Goal: Task Accomplishment & Management: Complete application form

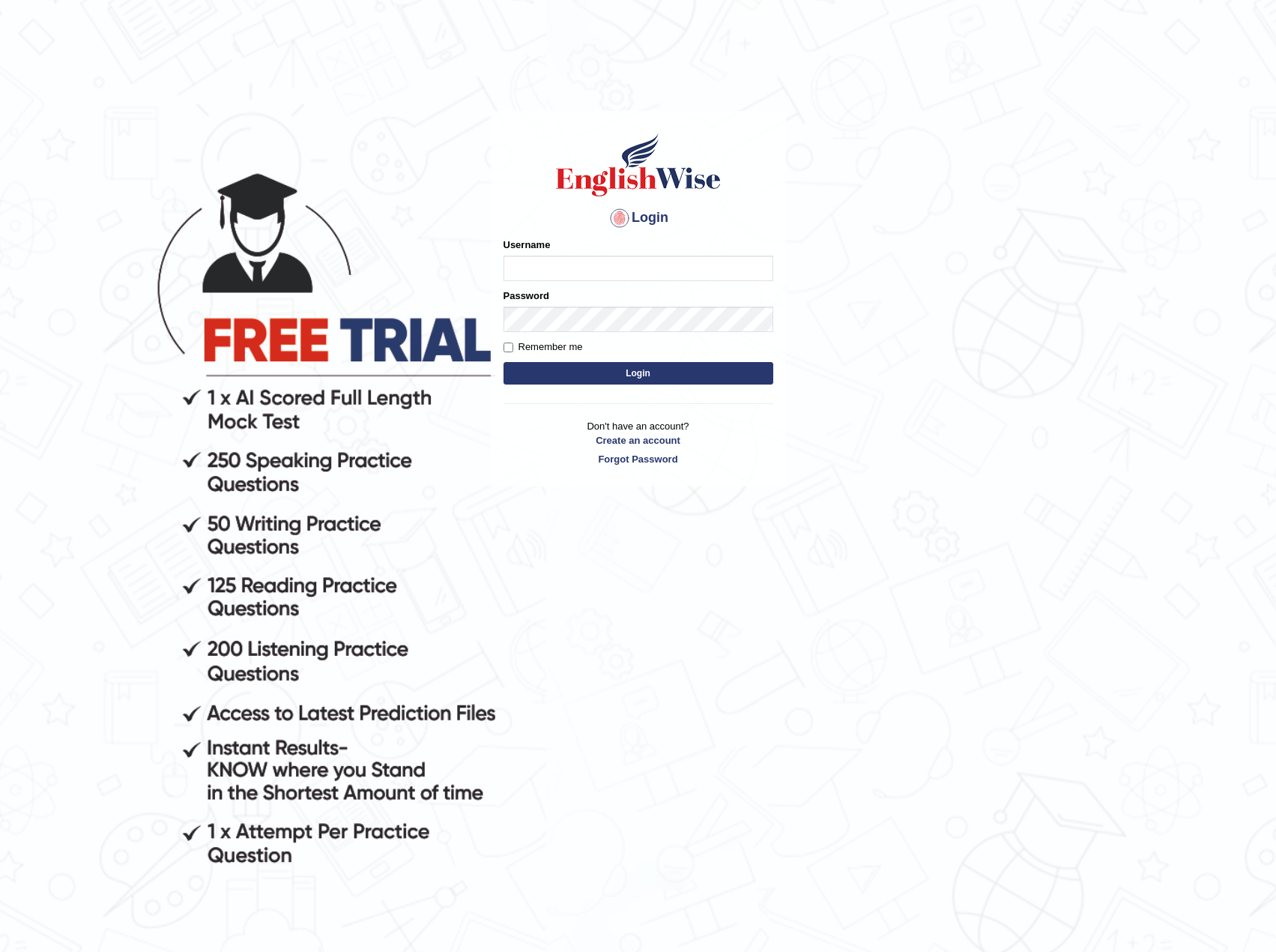
click at [539, 263] on input "Username" at bounding box center [638, 268] width 270 height 26
click at [514, 267] on input "ghoshrishav7" at bounding box center [638, 268] width 270 height 26
type input "iamghoshrishav7"
click at [503, 362] on button "Login" at bounding box center [638, 374] width 270 height 23
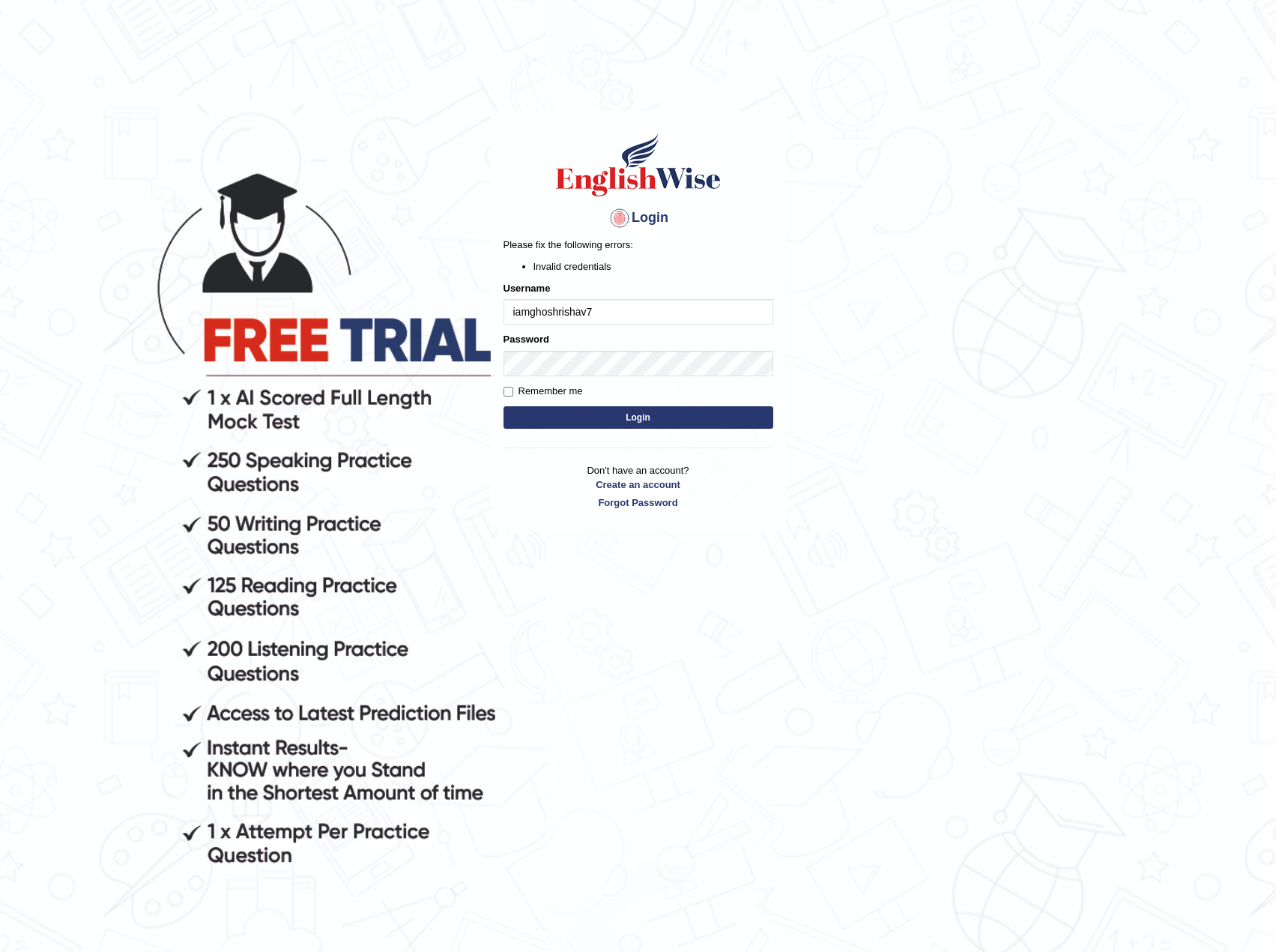
drag, startPoint x: 531, startPoint y: 310, endPoint x: 457, endPoint y: 310, distance: 74.0
click at [457, 310] on body "Login Please fix the following errors: Invalid credentials Username iamghoshris…" at bounding box center [638, 539] width 1276 height 952
type input "ghoshrishav7"
click at [589, 416] on button "Login" at bounding box center [638, 418] width 270 height 23
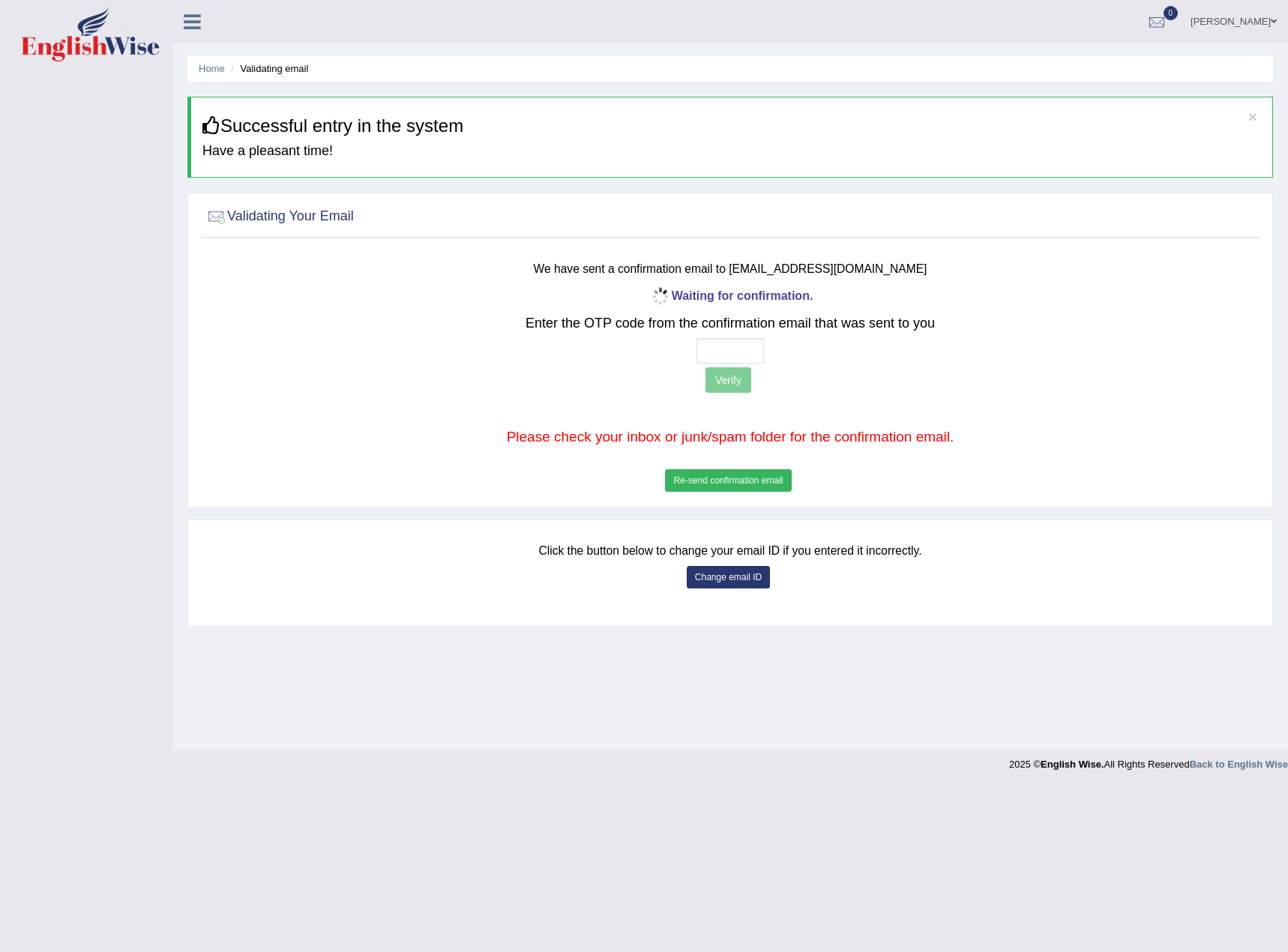
click at [735, 481] on button "Re-send confirmation email" at bounding box center [728, 480] width 126 height 23
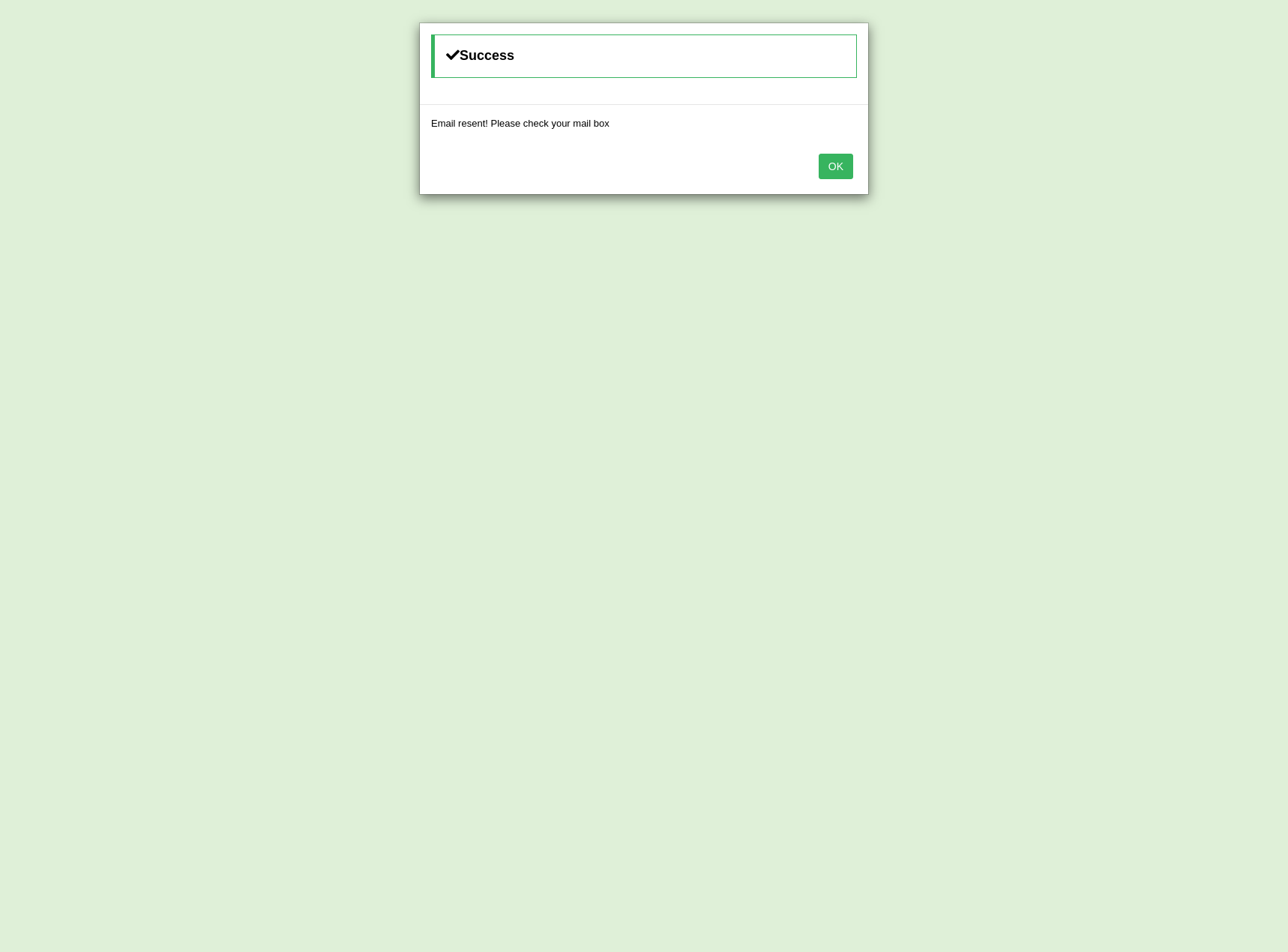
click at [846, 165] on button "OK" at bounding box center [835, 166] width 34 height 26
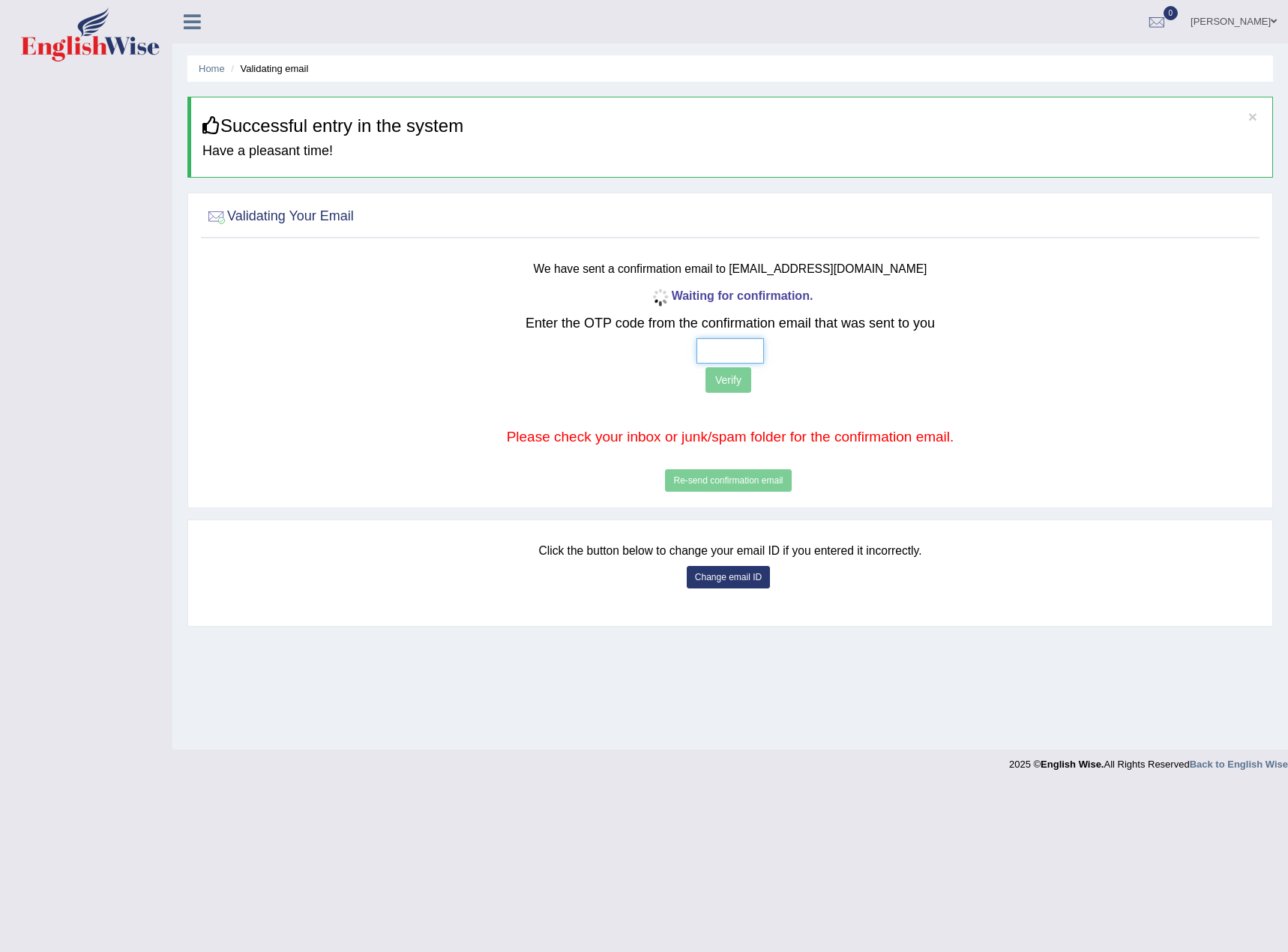
click at [735, 340] on input "text" at bounding box center [730, 350] width 68 height 26
type input "9 3 3 8"
click at [732, 378] on button "Verify" at bounding box center [728, 379] width 46 height 26
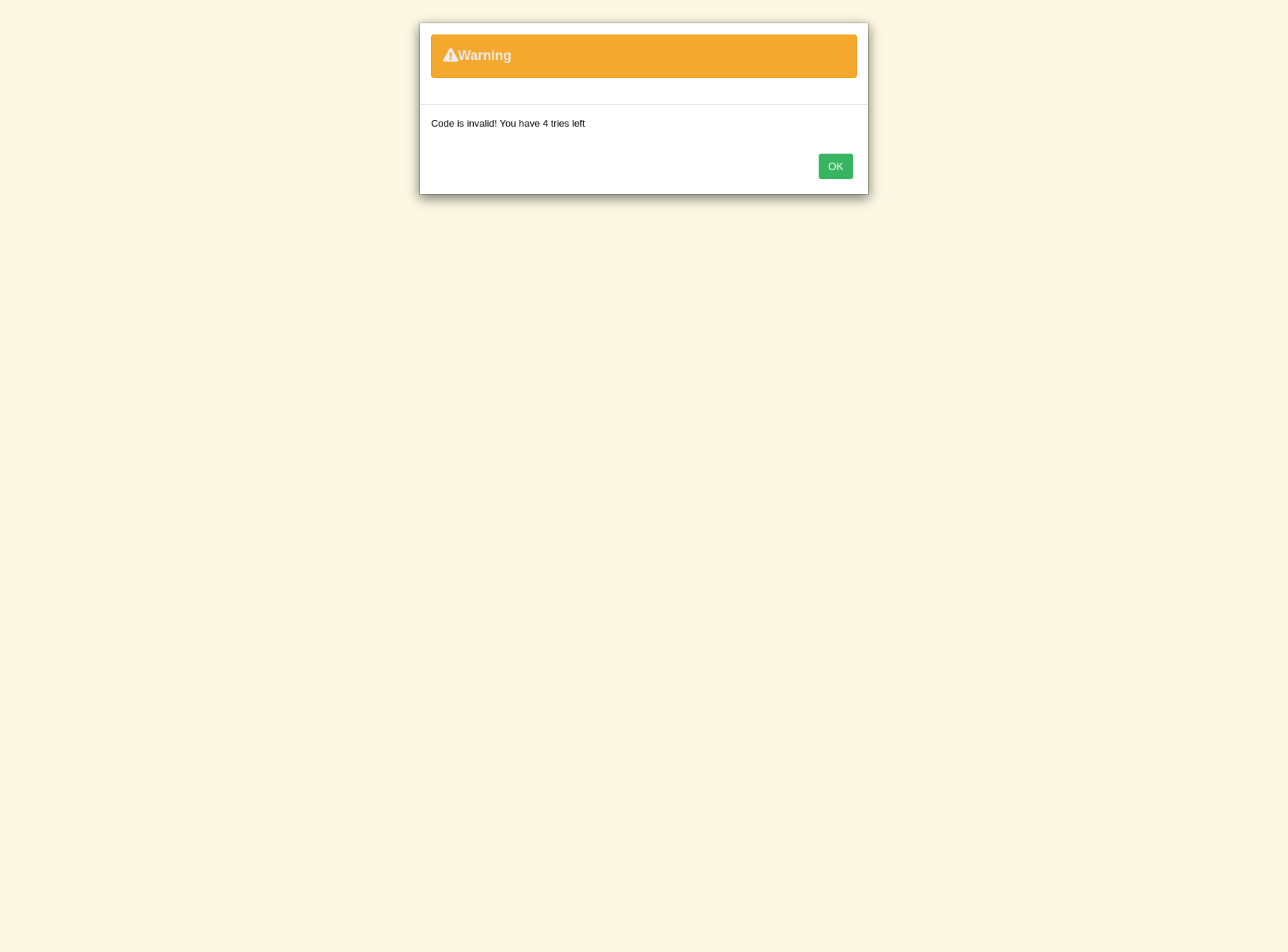
click at [833, 165] on button "OK" at bounding box center [835, 166] width 34 height 26
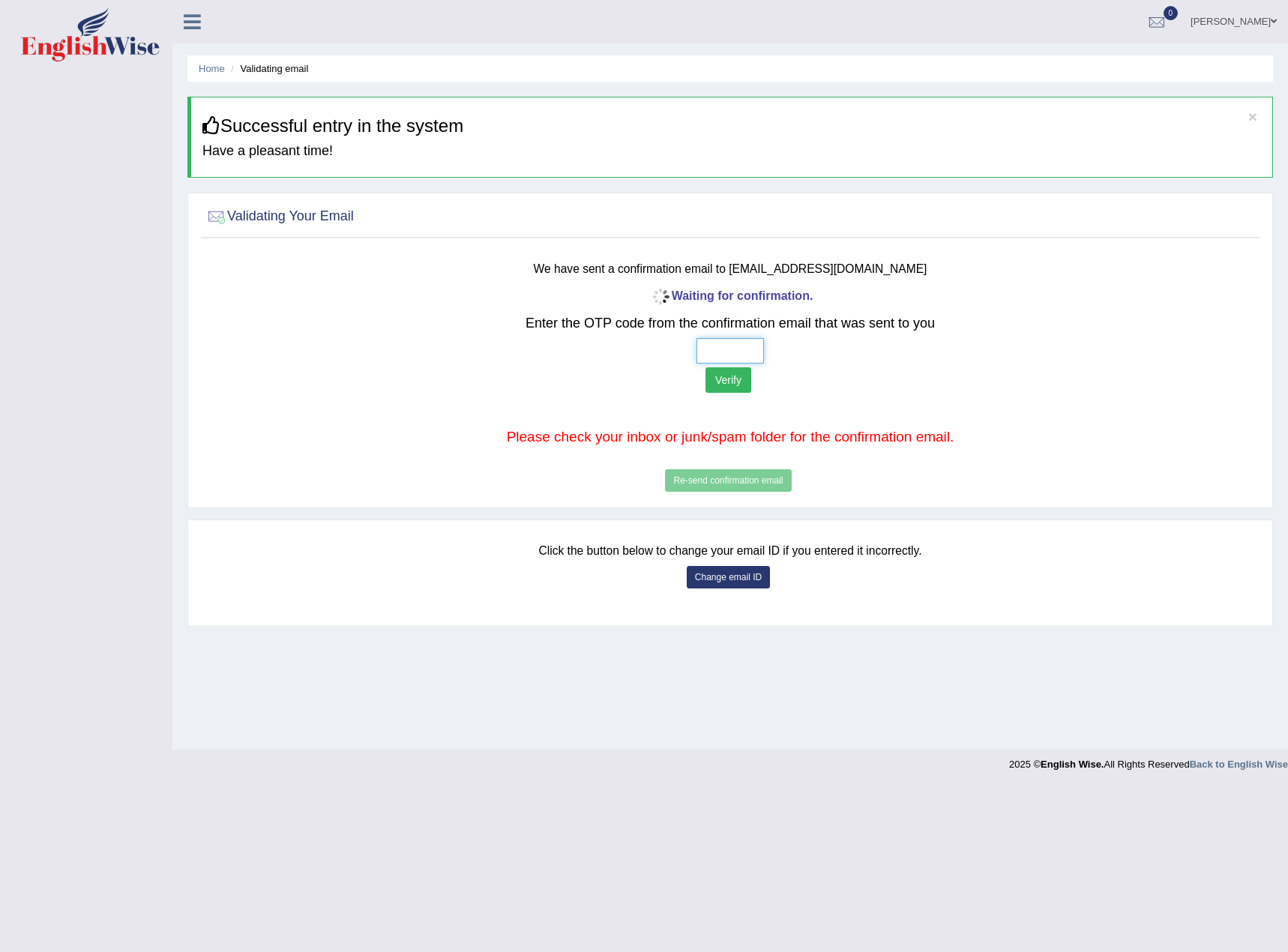
click at [711, 345] on input "text" at bounding box center [730, 350] width 68 height 26
type input "9 3 8 8"
click at [733, 383] on button "Verify" at bounding box center [728, 379] width 46 height 26
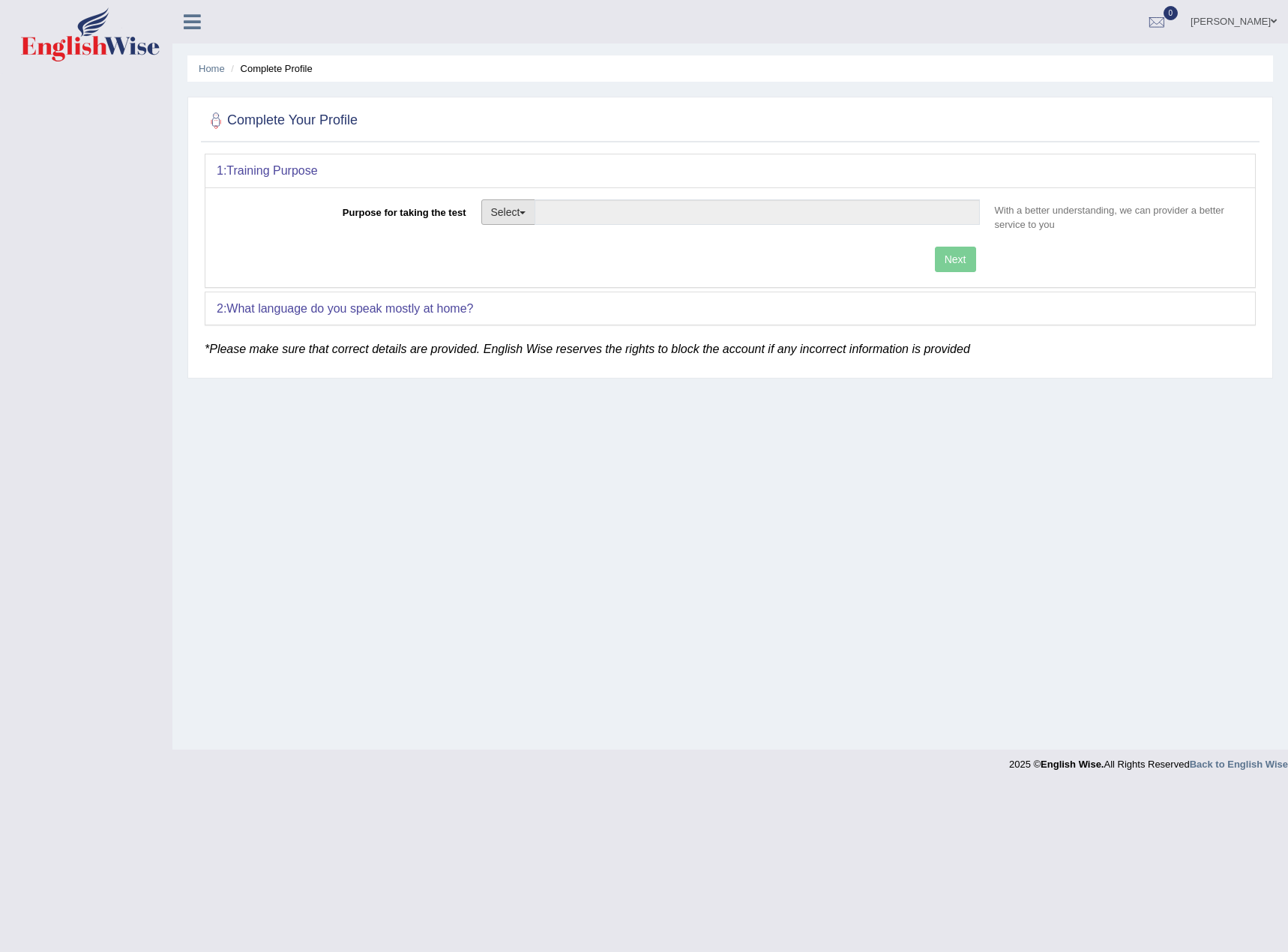
click at [515, 216] on button "Select" at bounding box center [509, 212] width 55 height 26
click at [518, 264] on link "Permanent Residency" at bounding box center [549, 263] width 133 height 19
type input "Permanent Residency"
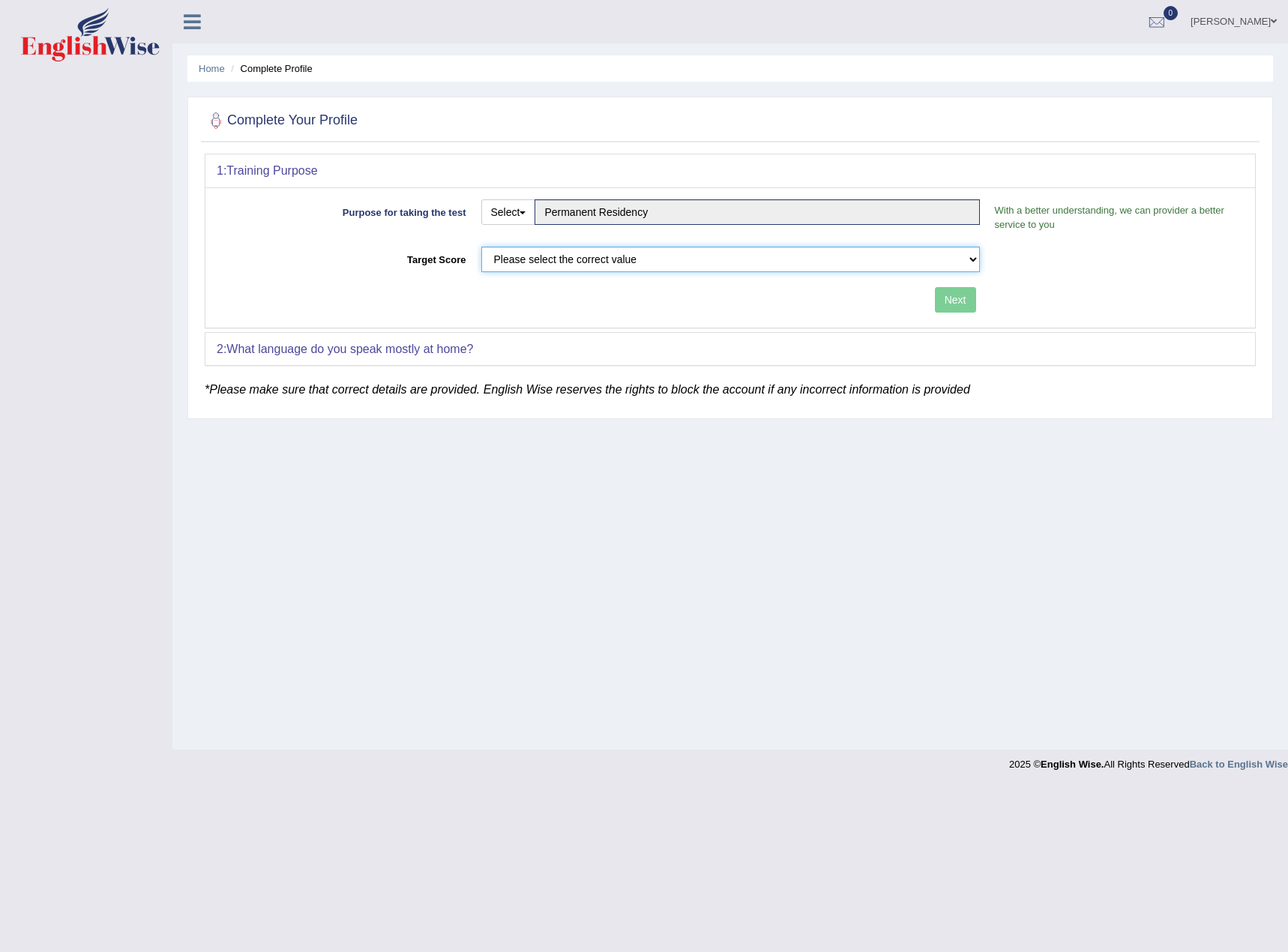
click at [588, 259] on select "Please select the correct value 50 (6 bands) 58 (6.5 bands) 65 (7 bands) 79 (8 …" at bounding box center [731, 259] width 498 height 26
select select "79"
click at [481, 246] on select "Please select the correct value 50 (6 bands) 58 (6.5 bands) 65 (7 bands) 79 (8 …" at bounding box center [731, 259] width 498 height 26
click at [953, 304] on button "Next" at bounding box center [955, 300] width 41 height 26
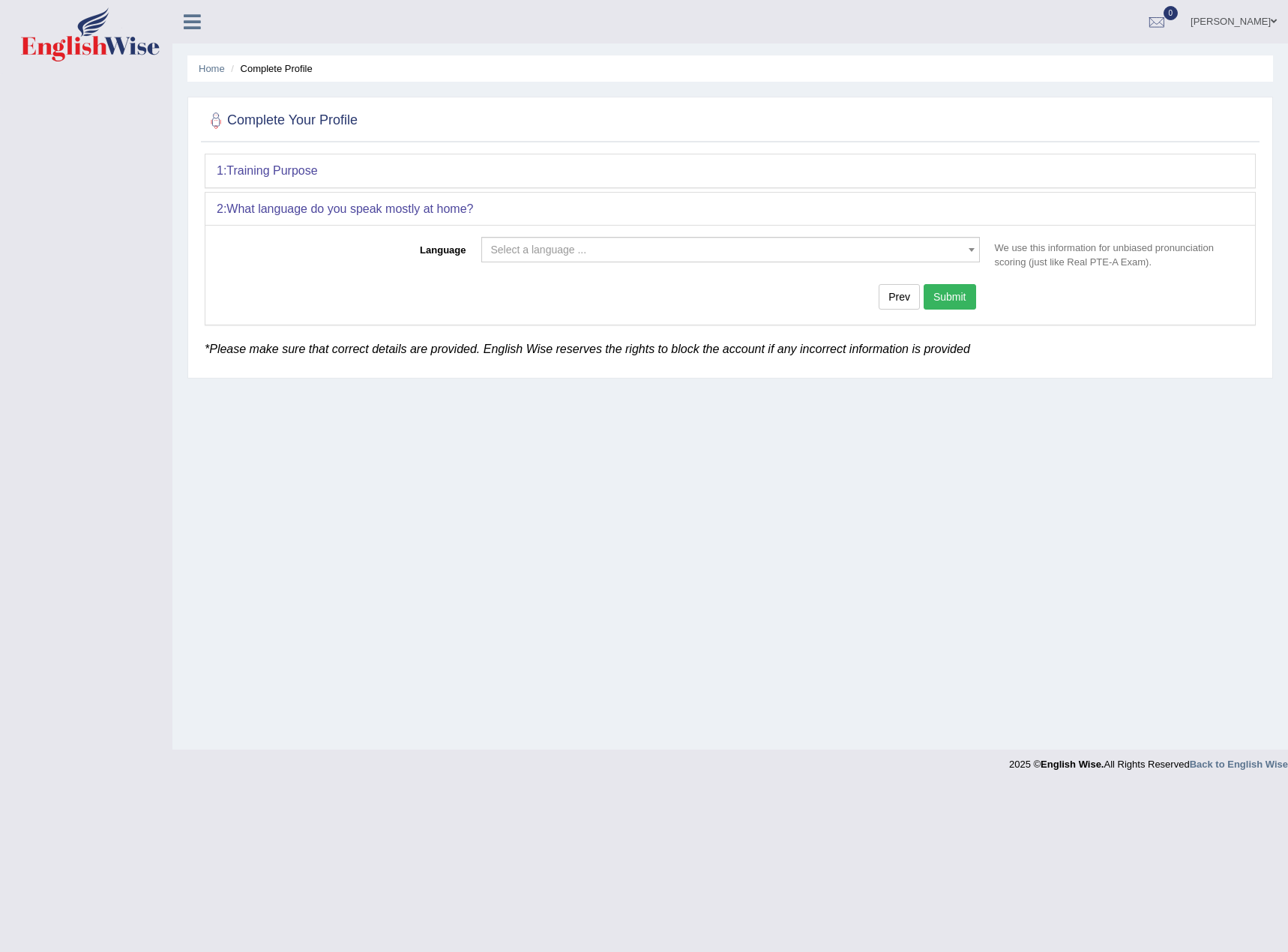
click at [785, 235] on div "Language Select a language ... Afrikaans Albanian Amharic Arabic Armenian Ashan…" at bounding box center [730, 274] width 1049 height 100
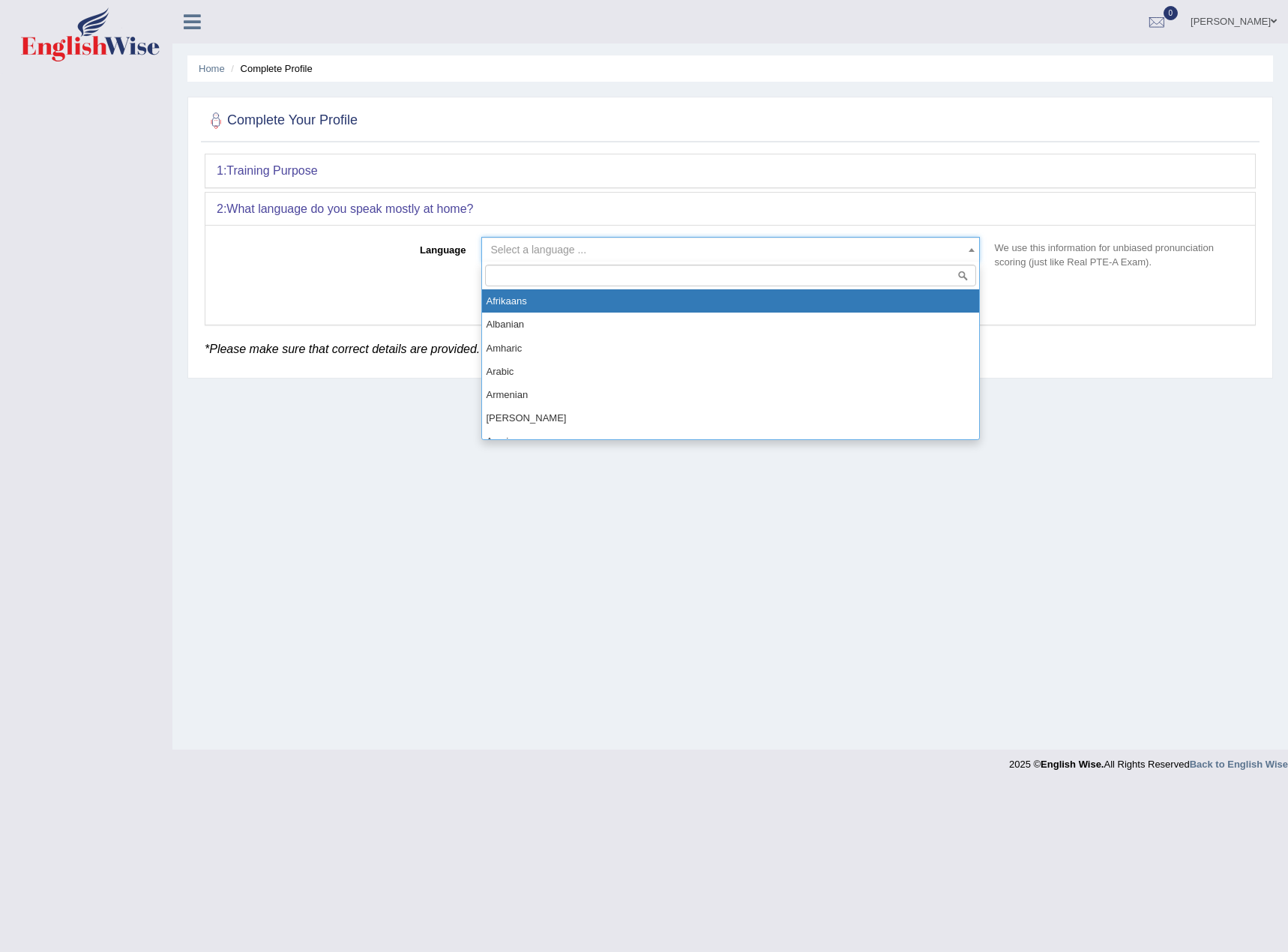
click at [783, 243] on span "Select a language ..." at bounding box center [726, 249] width 470 height 15
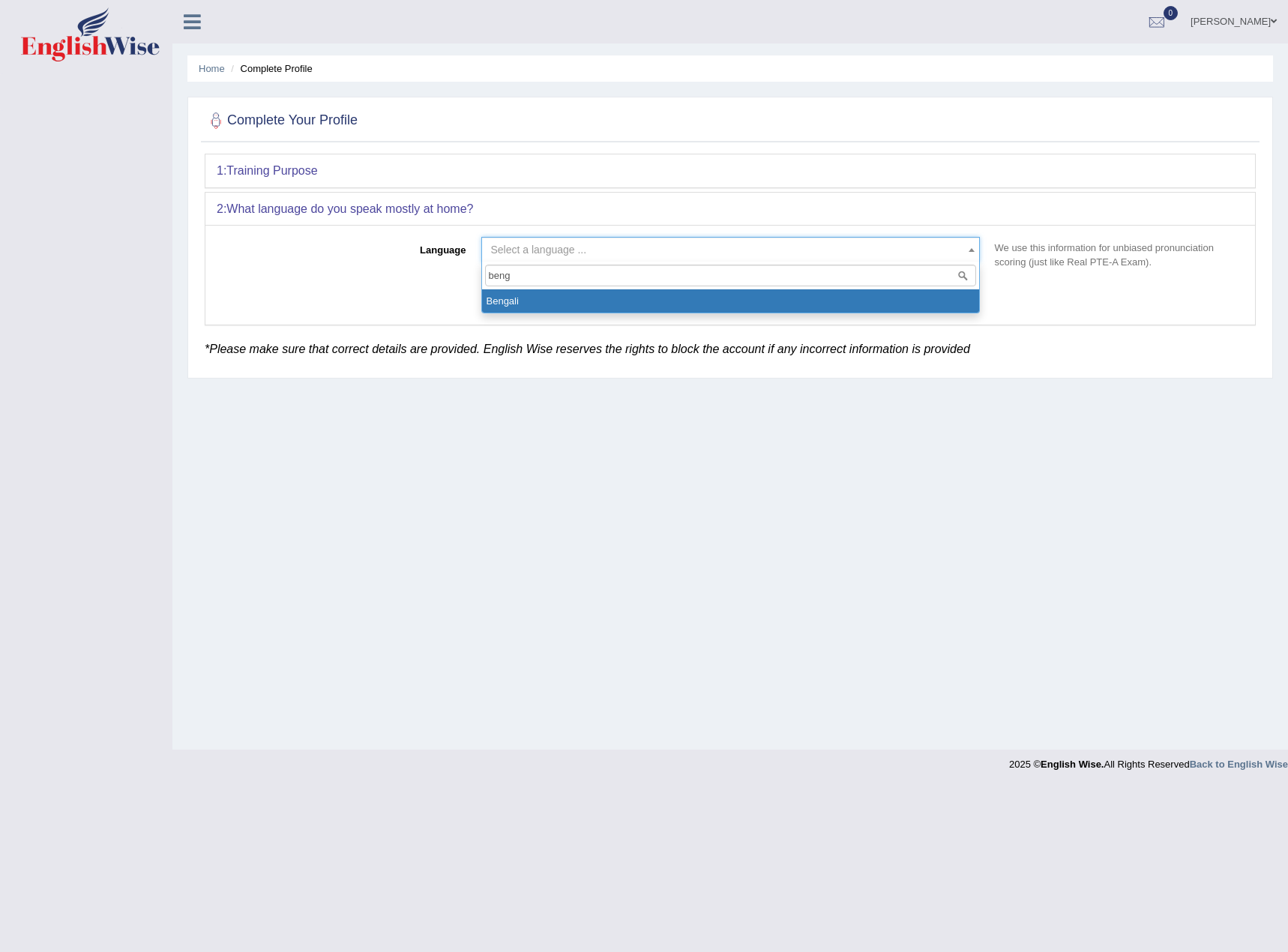
type input "beng"
select select "Bengali"
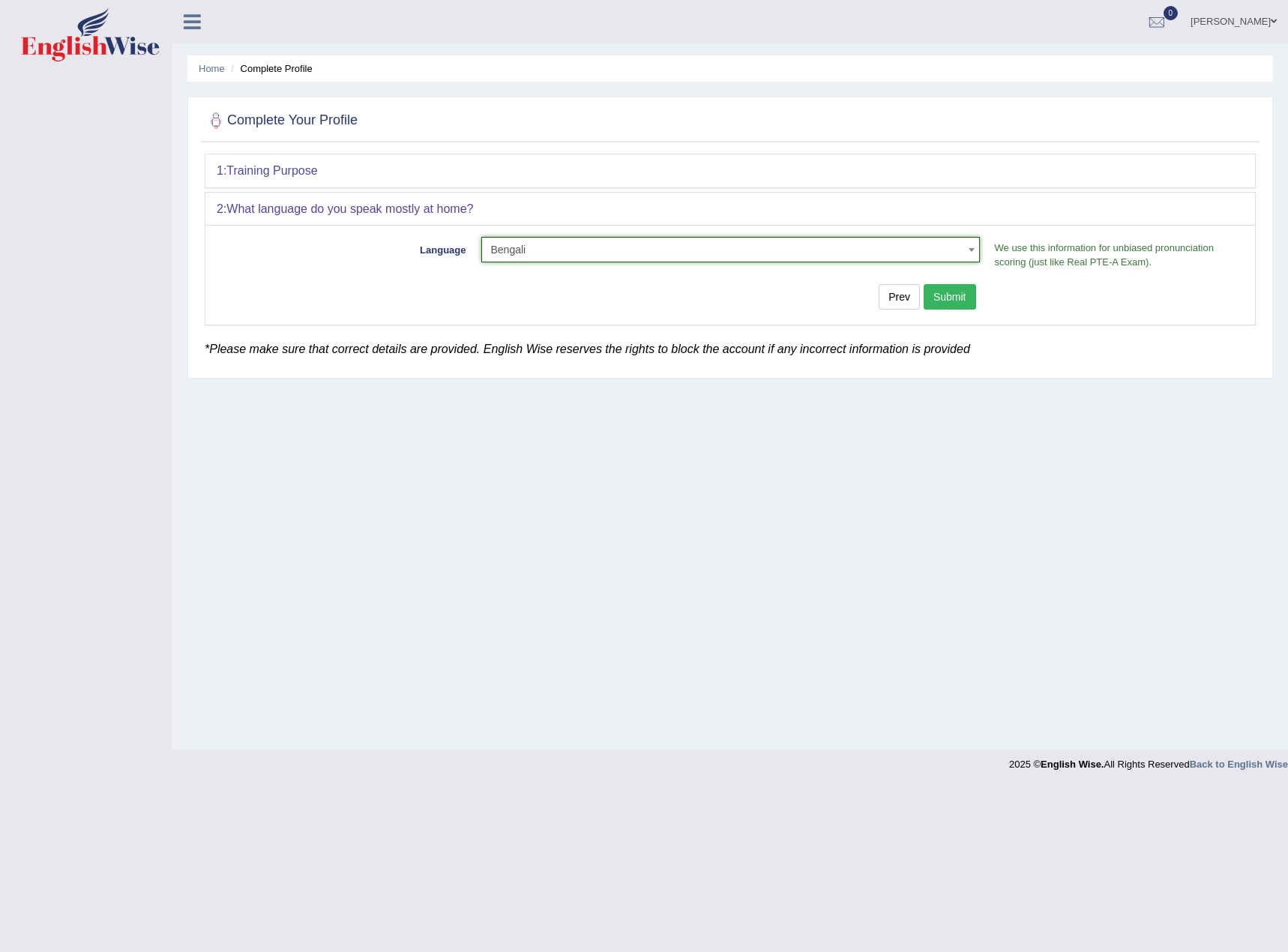
click at [952, 305] on button "Submit" at bounding box center [949, 297] width 52 height 26
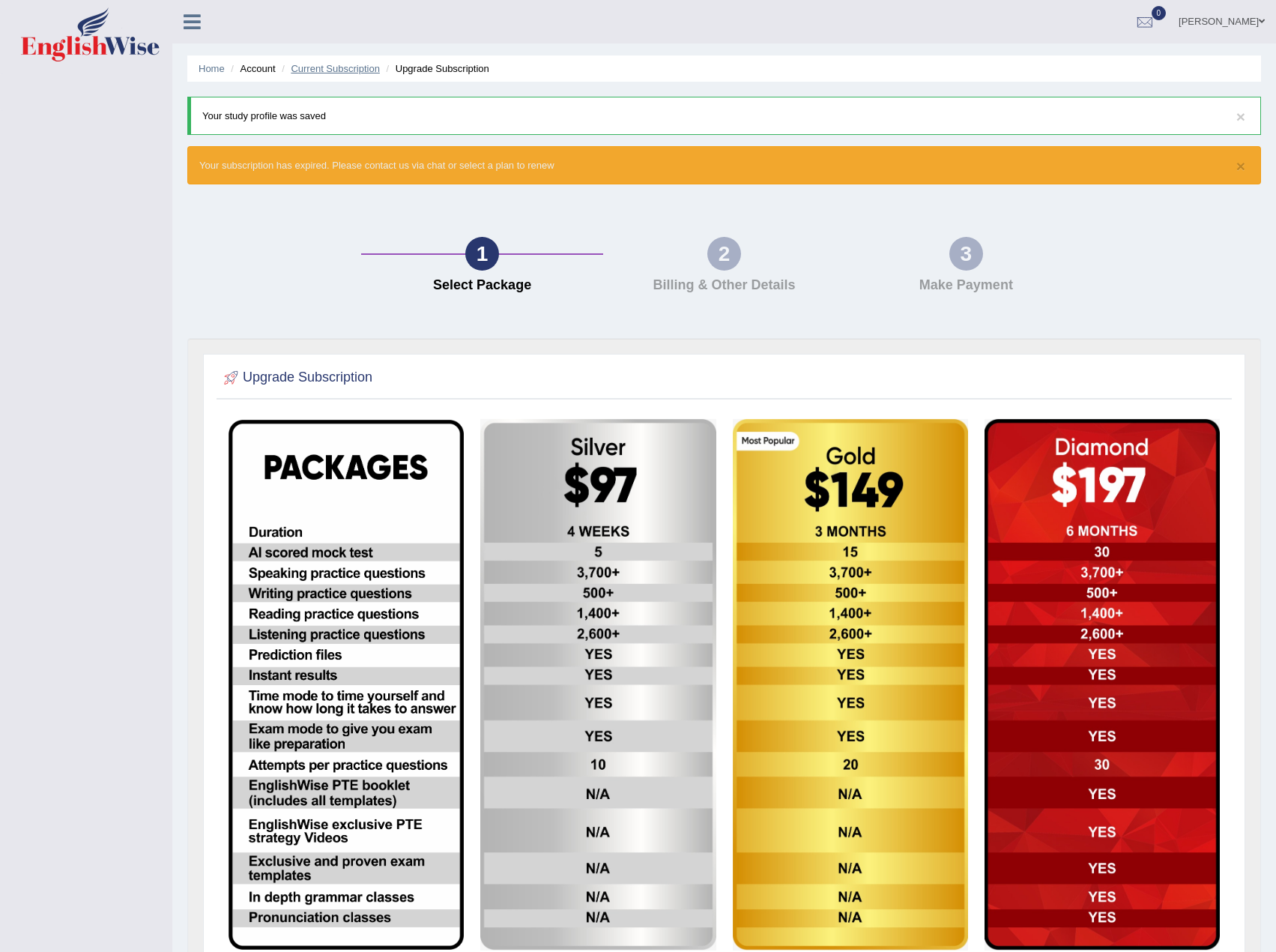
click at [342, 68] on link "Current Subscription" at bounding box center [336, 68] width 89 height 11
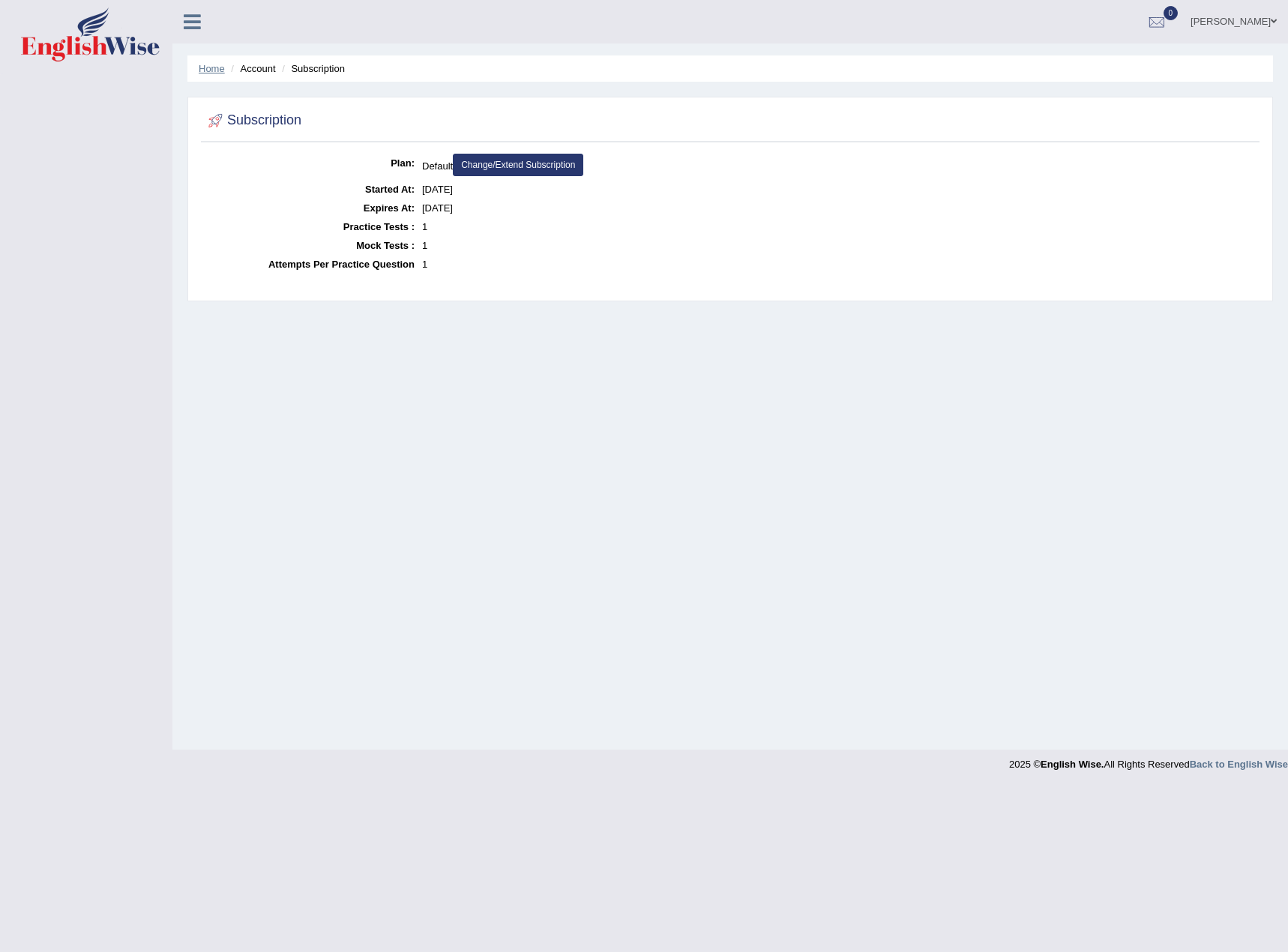
click at [214, 70] on link "Home" at bounding box center [212, 68] width 27 height 11
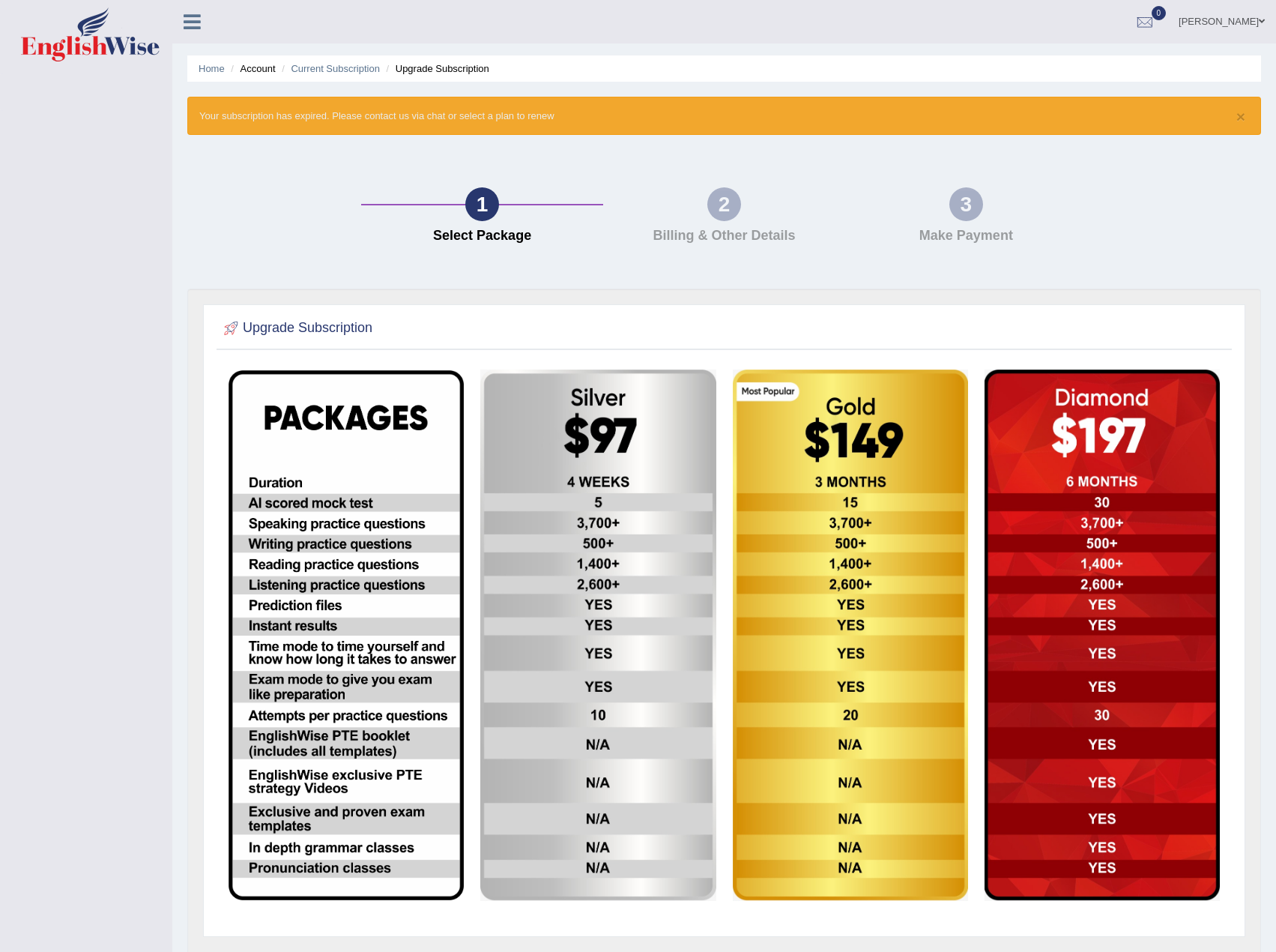
click at [1217, 23] on link "[PERSON_NAME]" at bounding box center [1222, 19] width 108 height 39
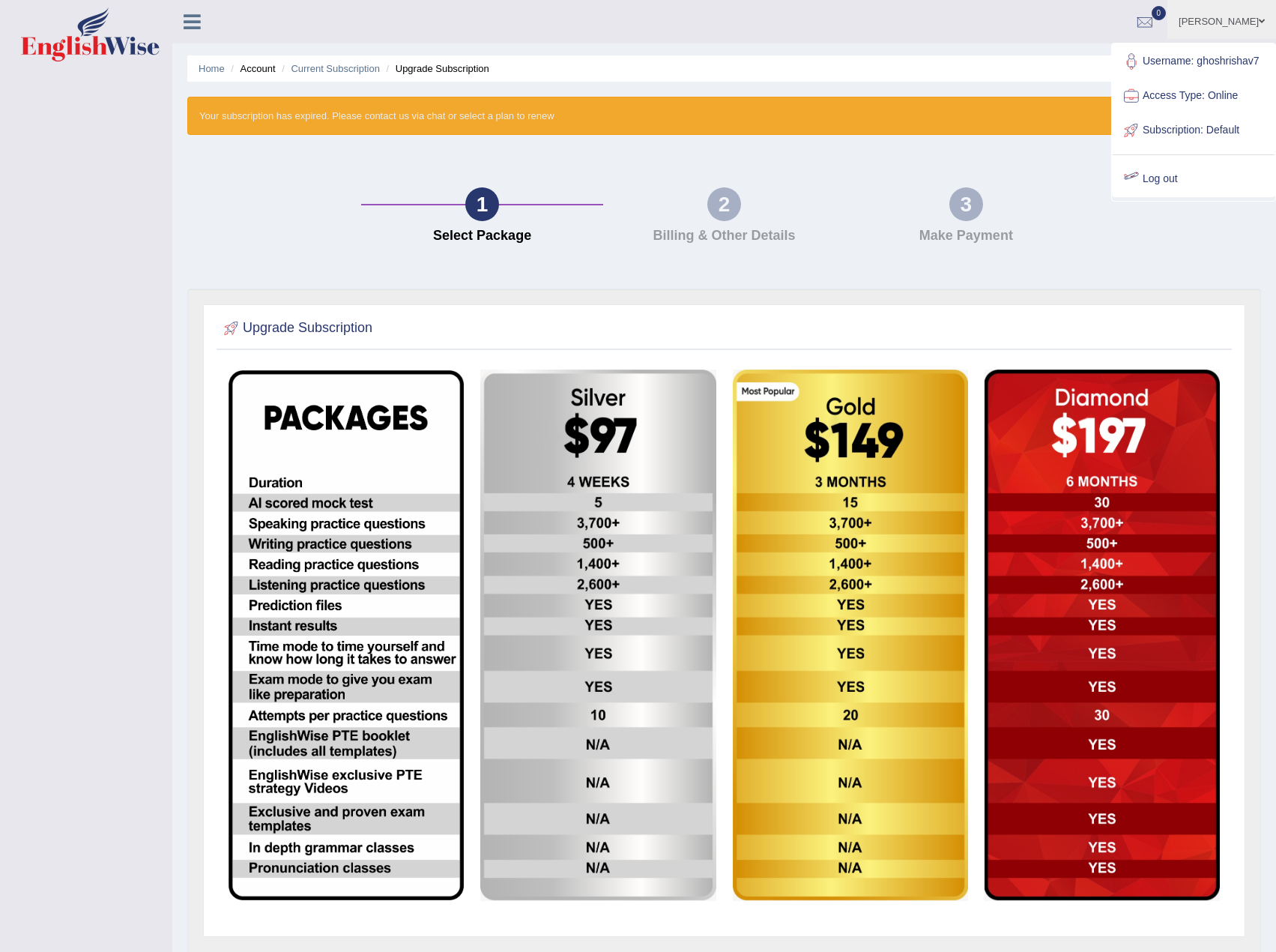
click at [194, 21] on icon at bounding box center [192, 22] width 17 height 19
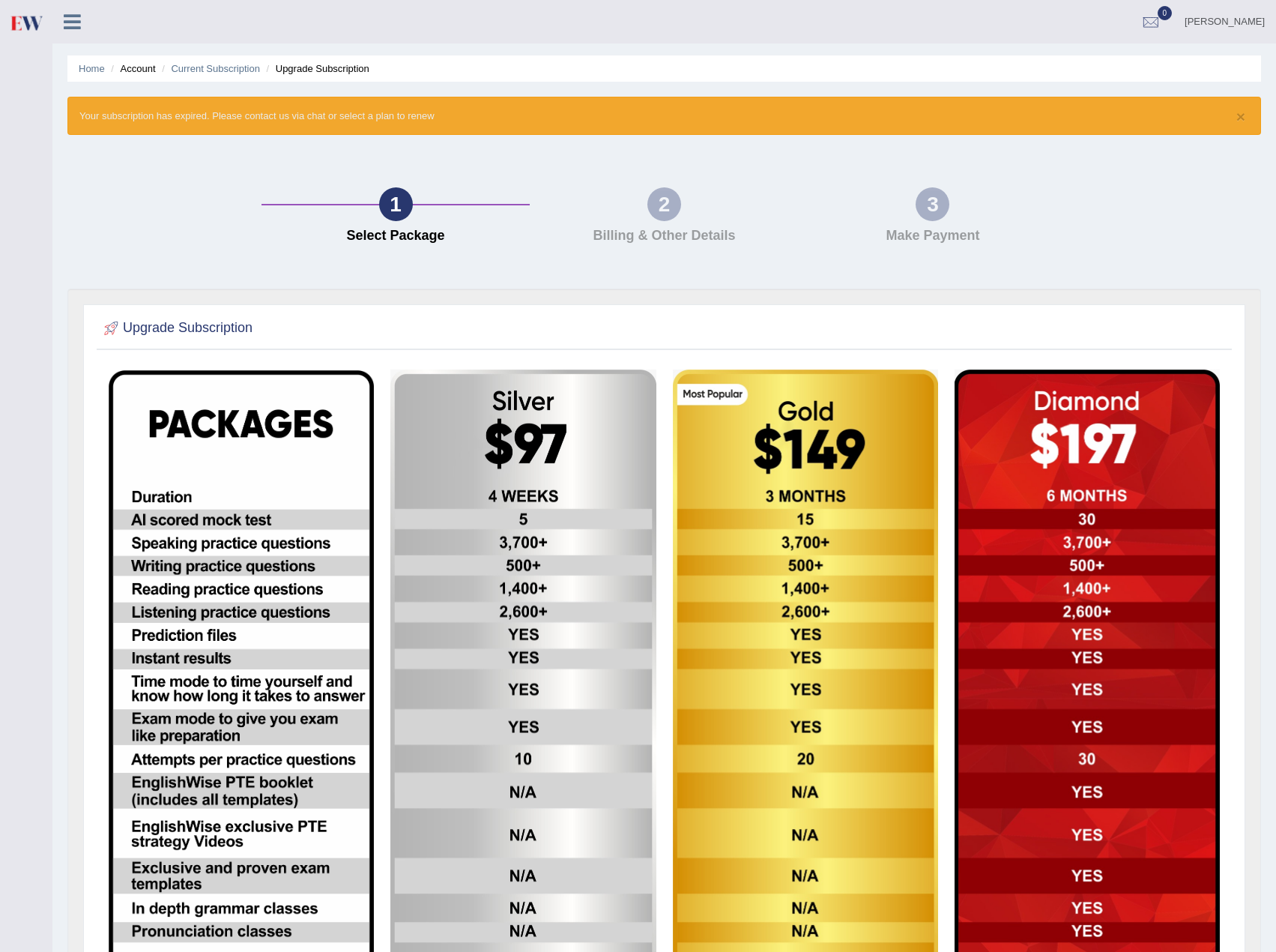
click at [59, 22] on link at bounding box center [72, 20] width 40 height 23
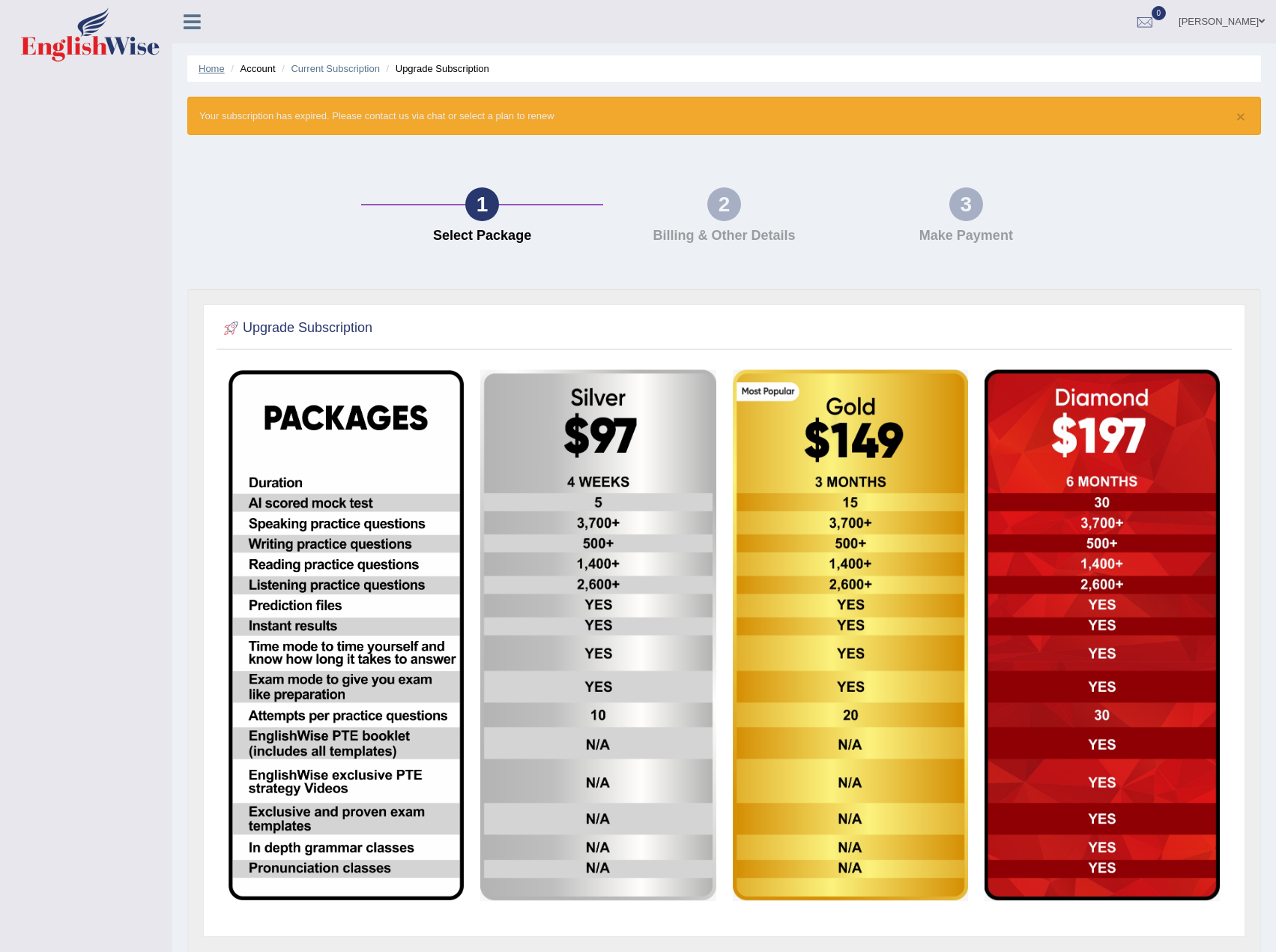
click at [211, 65] on link "Home" at bounding box center [212, 68] width 27 height 11
click at [209, 72] on link "Home" at bounding box center [212, 68] width 27 height 11
click at [1156, 14] on div at bounding box center [1145, 23] width 23 height 23
click at [1270, 27] on link "[PERSON_NAME]" at bounding box center [1222, 19] width 108 height 39
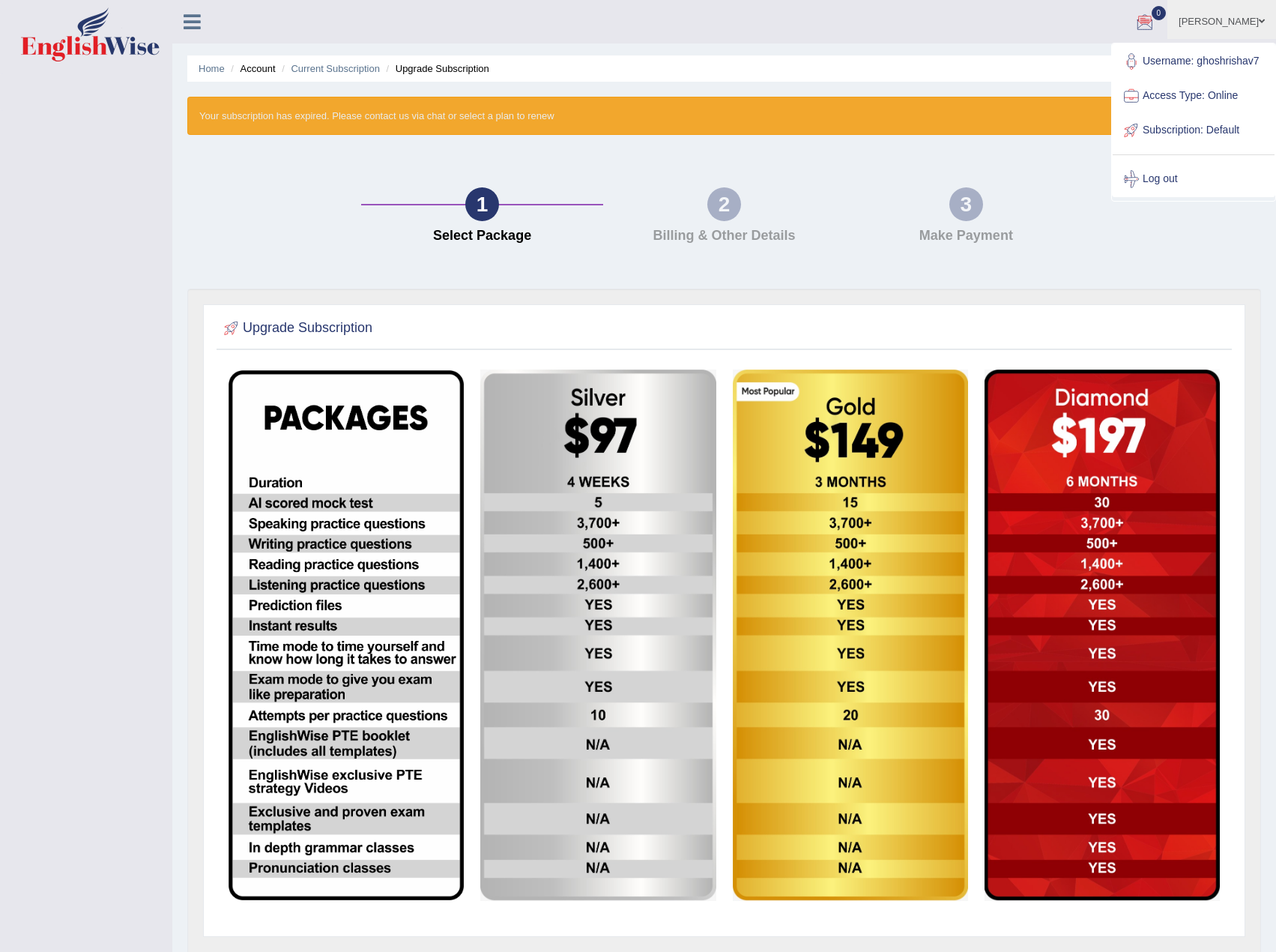
click at [1242, 12] on link "[PERSON_NAME]" at bounding box center [1222, 19] width 108 height 39
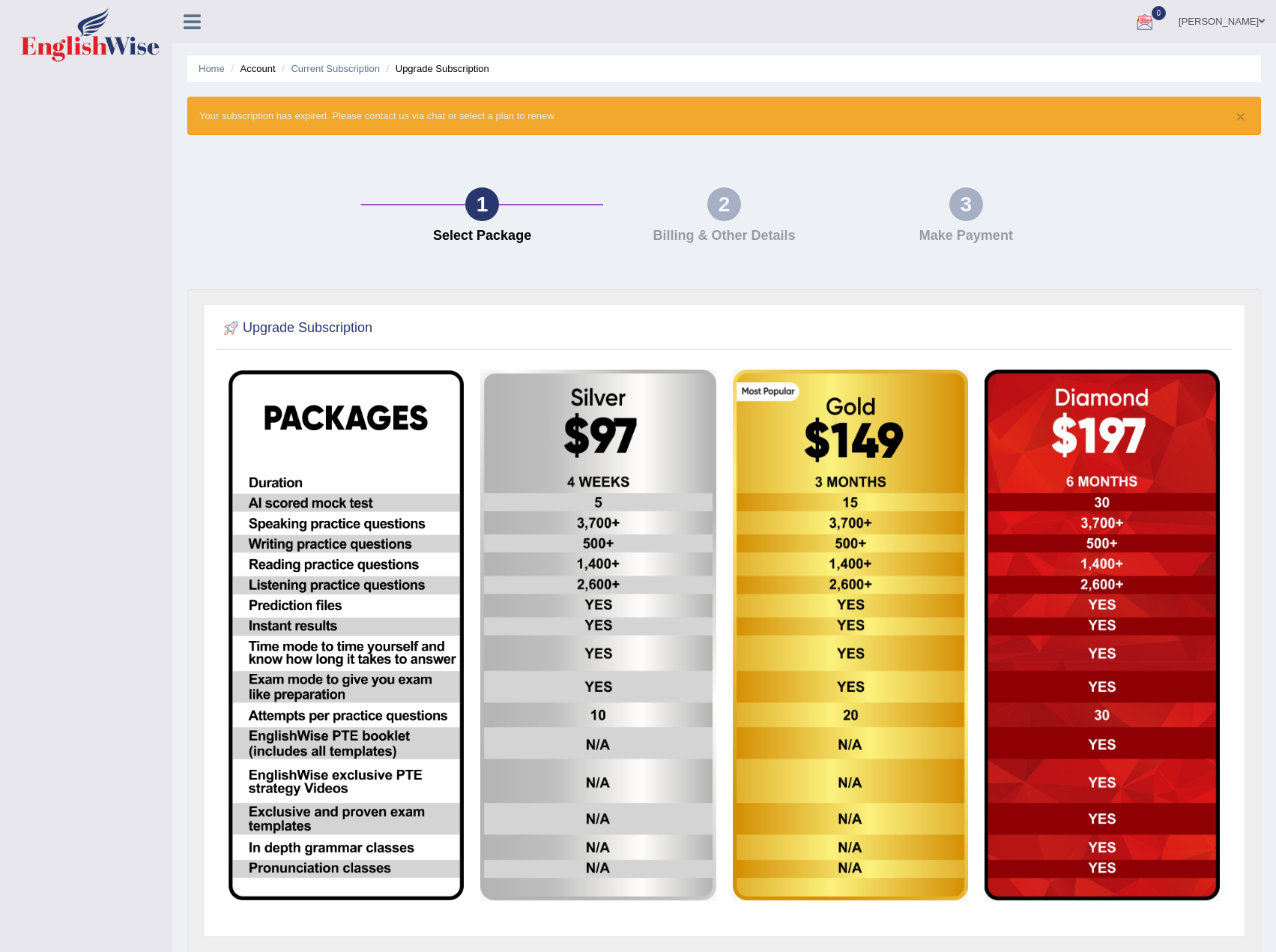
click at [1241, 13] on link "[PERSON_NAME]" at bounding box center [1222, 19] width 108 height 39
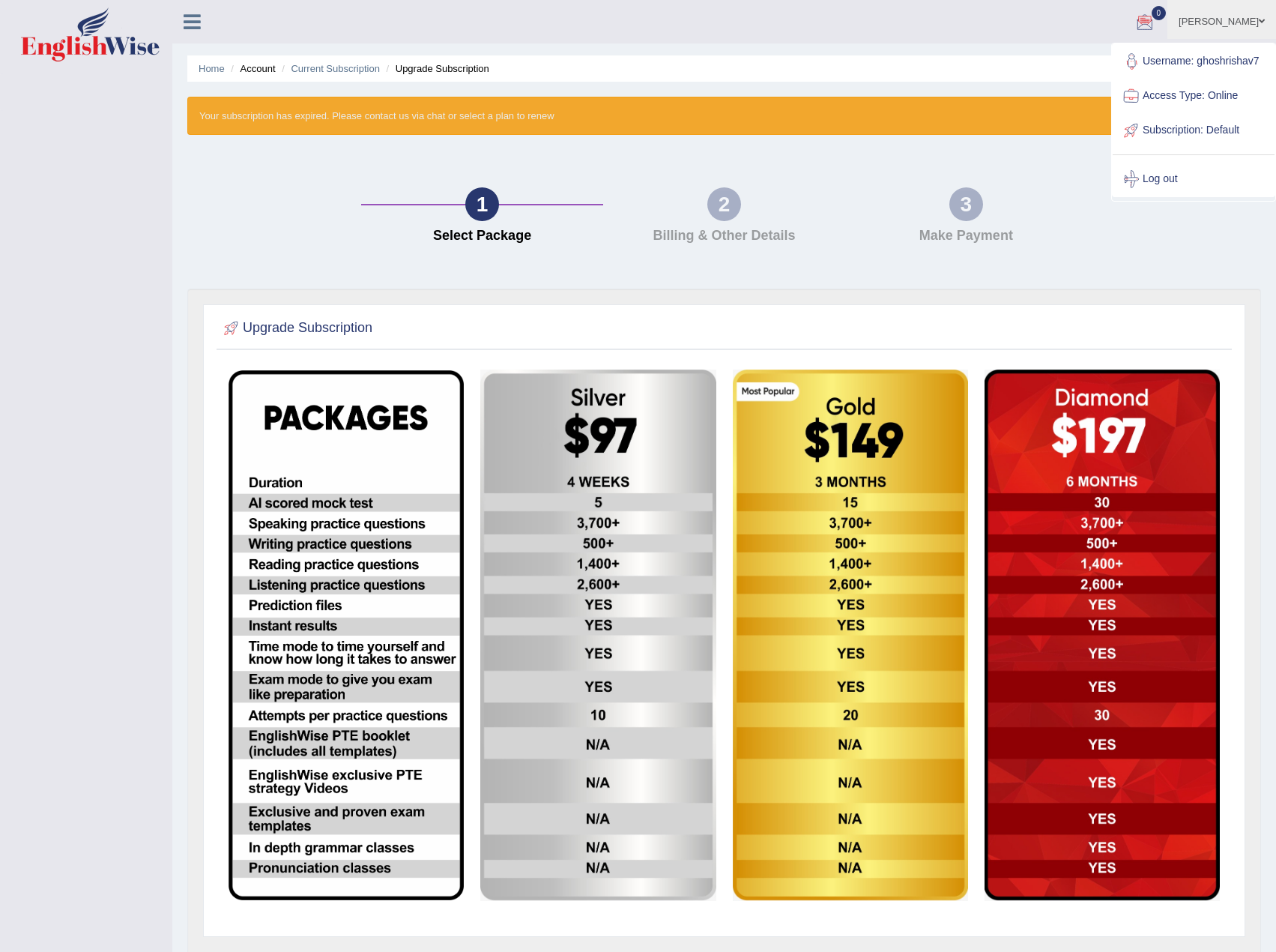
click at [1182, 95] on link "Access Type: Online" at bounding box center [1193, 96] width 162 height 34
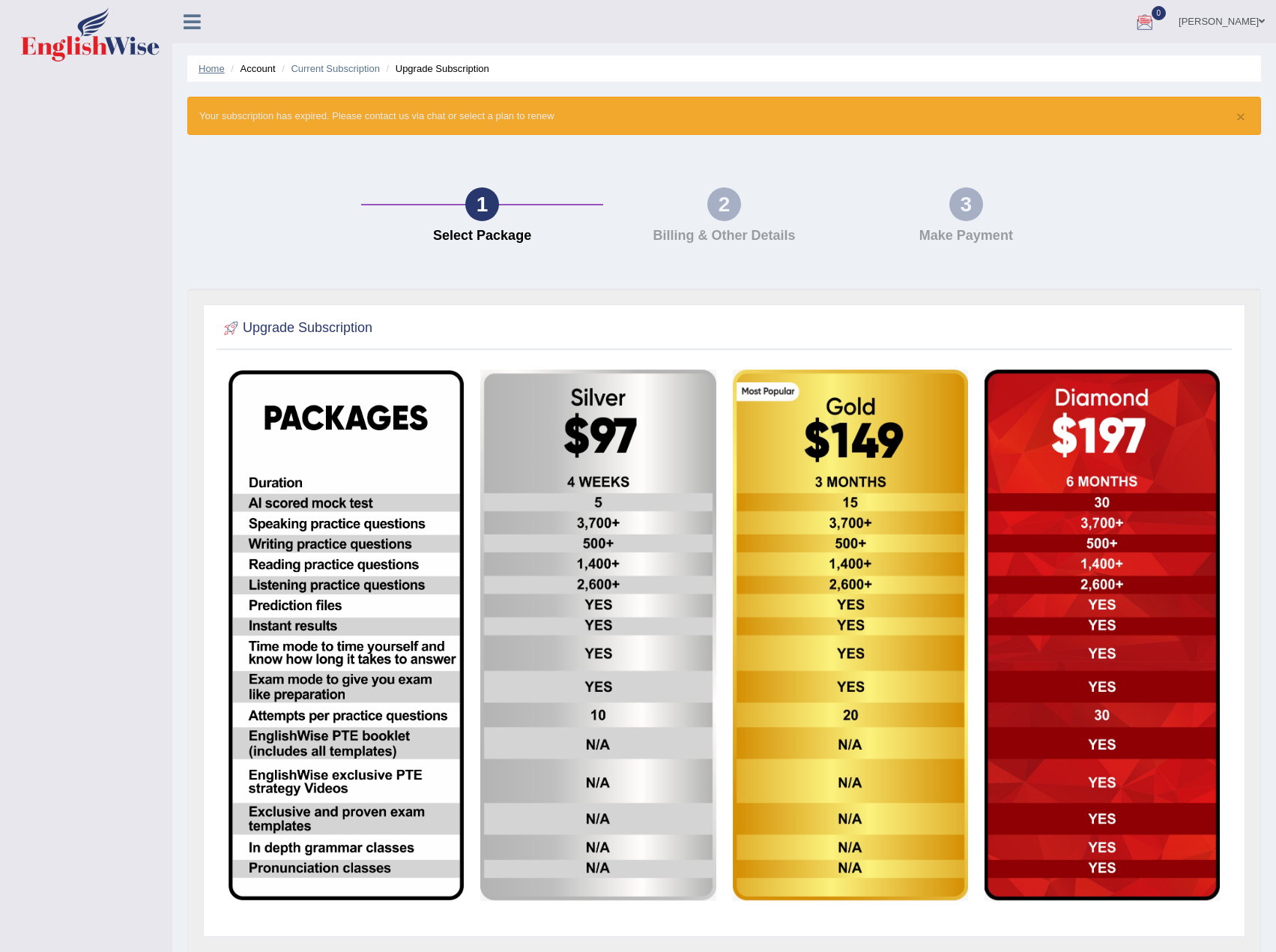
click at [210, 68] on link "Home" at bounding box center [212, 68] width 27 height 11
click at [663, 532] on img at bounding box center [597, 634] width 235 height 532
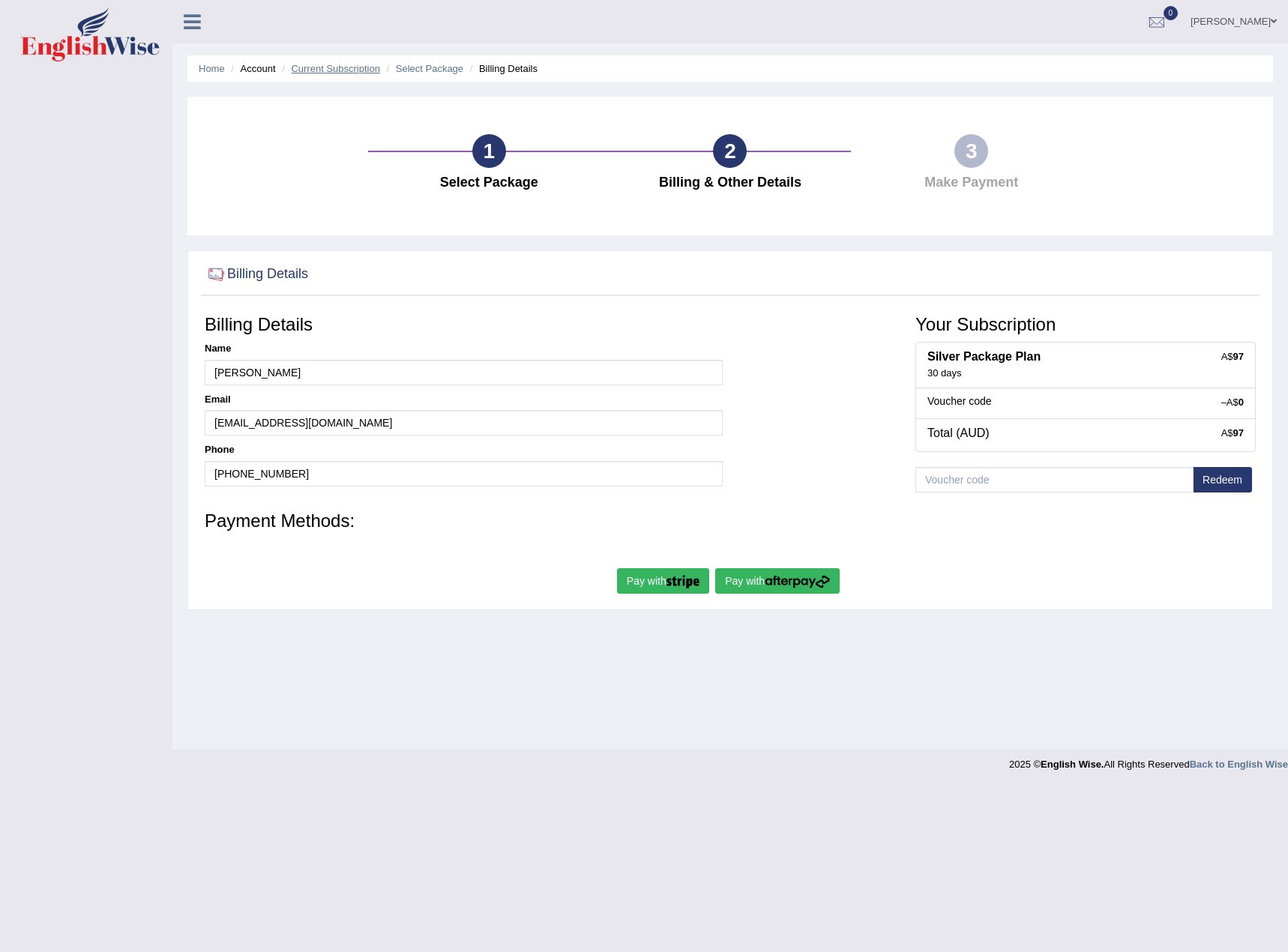
click at [327, 68] on link "Current Subscription" at bounding box center [336, 68] width 89 height 11
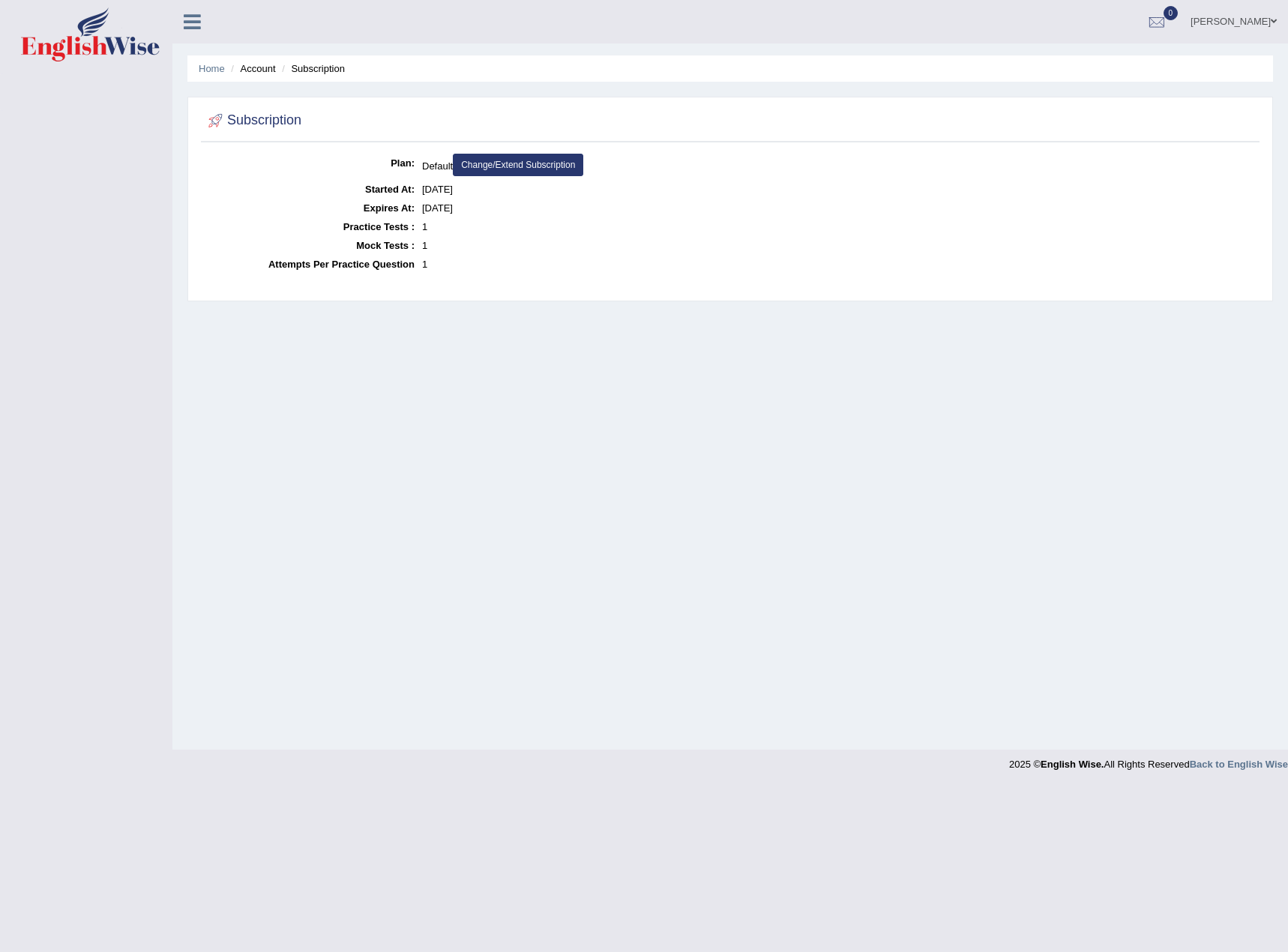
click at [490, 165] on link "Change/Extend Subscription" at bounding box center [517, 165] width 130 height 23
